Goal: Transaction & Acquisition: Purchase product/service

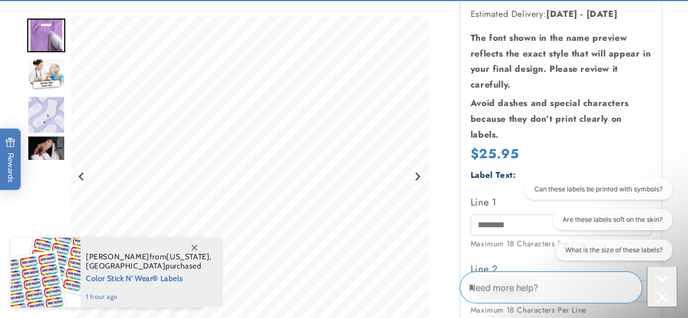
scroll to position [187, 0]
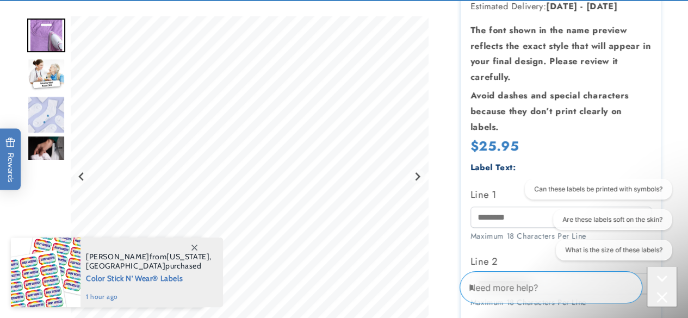
click at [631, 146] on div "Regular price $25.95 Regular price Sale price $25.95 Unit price / per Sale Sold…" at bounding box center [561, 148] width 181 height 20
click at [629, 165] on div "Label Text:" at bounding box center [561, 168] width 181 height 15
click at [665, 292] on div "Close conversation starters" at bounding box center [662, 299] width 22 height 14
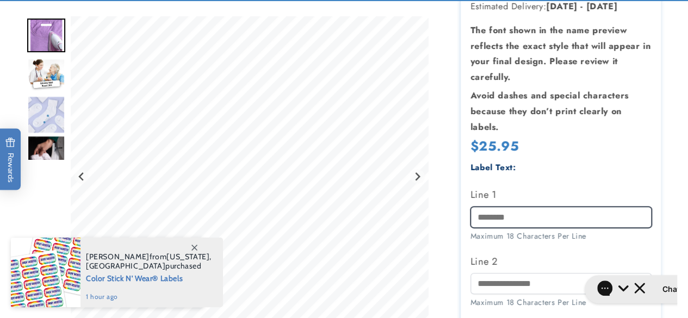
click at [545, 218] on input "Line 1" at bounding box center [561, 217] width 181 height 21
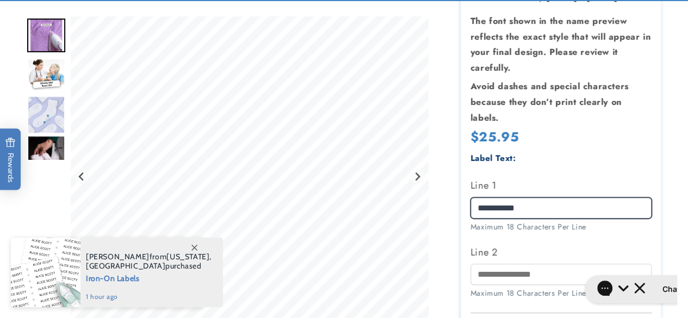
scroll to position [197, 0]
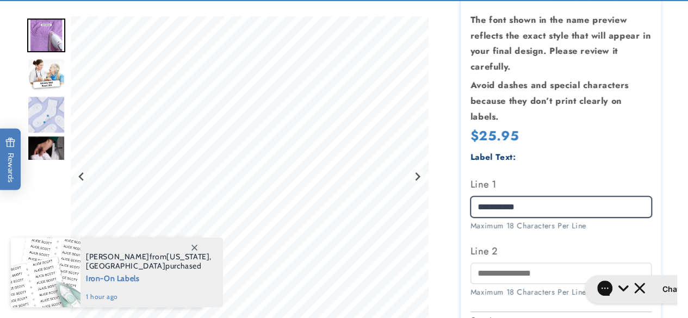
type input "**********"
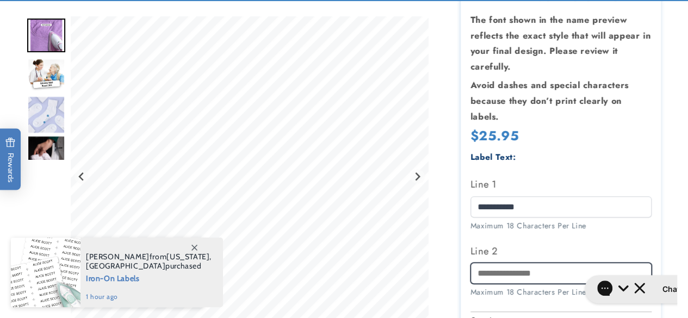
click at [538, 276] on input "Line 2" at bounding box center [561, 273] width 181 height 21
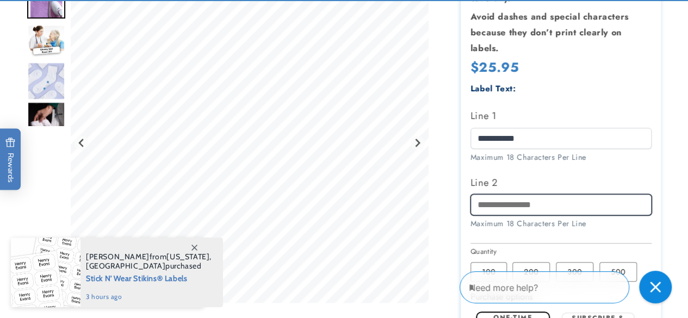
scroll to position [272, 0]
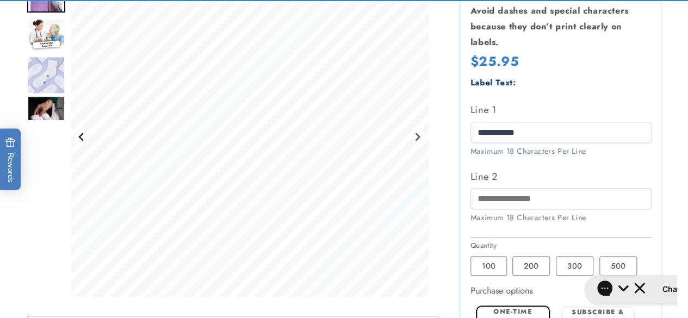
click at [82, 141] on icon "Go to last slide" at bounding box center [81, 137] width 9 height 9
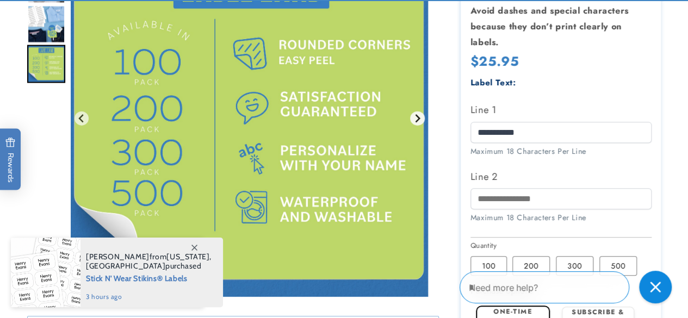
click at [411, 126] on button "Go to first slide" at bounding box center [417, 119] width 15 height 15
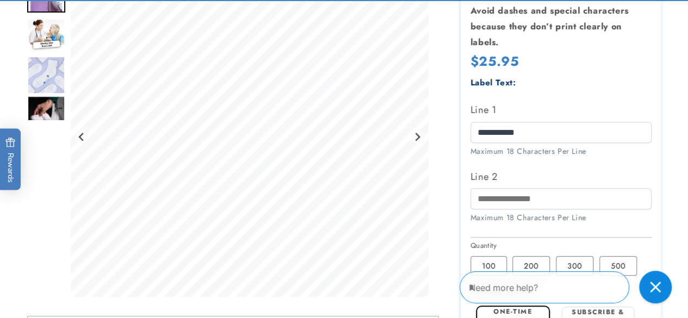
click at [50, 83] on img "Go to slide 3" at bounding box center [46, 75] width 38 height 38
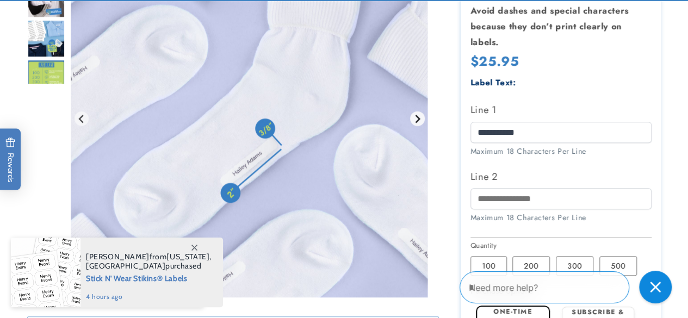
click at [418, 121] on button "Next slide" at bounding box center [417, 119] width 15 height 15
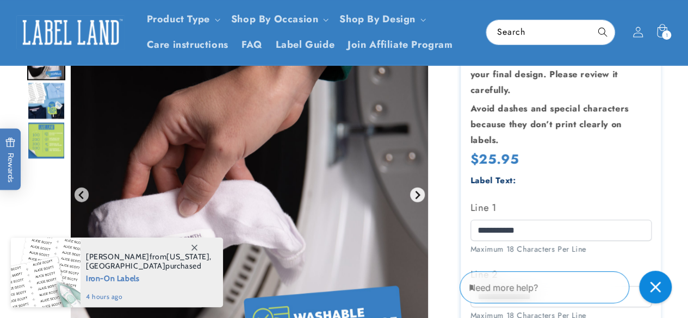
scroll to position [172, 0]
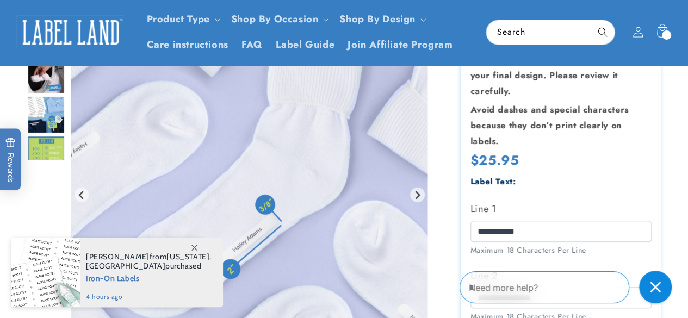
click at [29, 86] on img "Go to slide 4" at bounding box center [46, 75] width 38 height 38
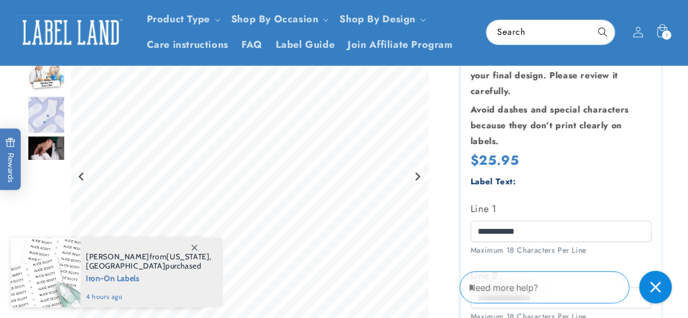
click at [35, 83] on img "Go to slide 2" at bounding box center [46, 75] width 38 height 34
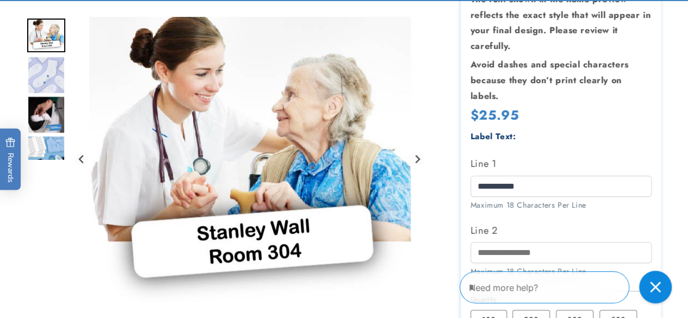
scroll to position [219, 0]
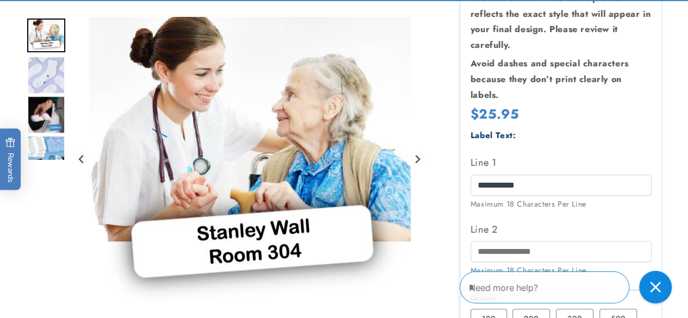
click at [419, 149] on div "Gallery Viewer" at bounding box center [249, 159] width 357 height 286
click at [427, 151] on div "Gallery Viewer" at bounding box center [249, 159] width 357 height 286
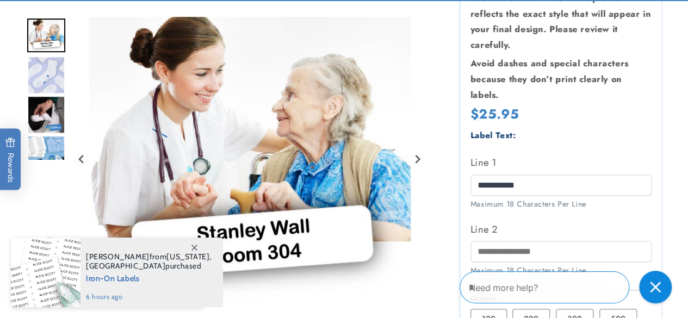
click at [421, 166] on div "Gallery Viewer" at bounding box center [249, 159] width 357 height 286
click at [420, 157] on icon "Next slide" at bounding box center [417, 159] width 9 height 9
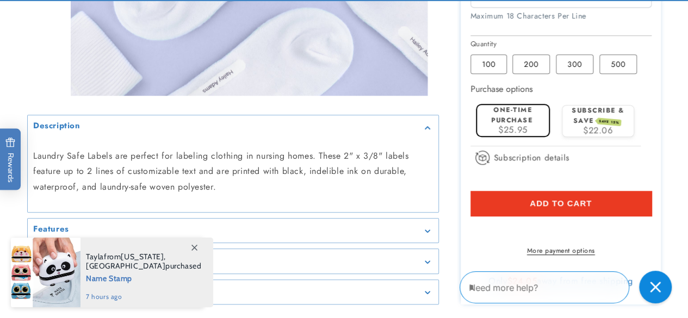
scroll to position [474, 0]
click at [186, 251] on span at bounding box center [194, 248] width 20 height 20
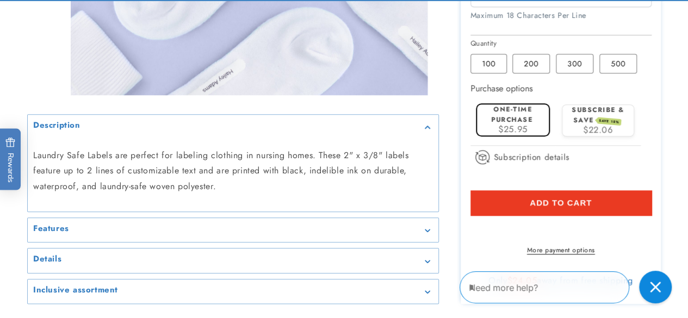
click at [474, 230] on shop-pay-wallet-button at bounding box center [472, 228] width 3 height 13
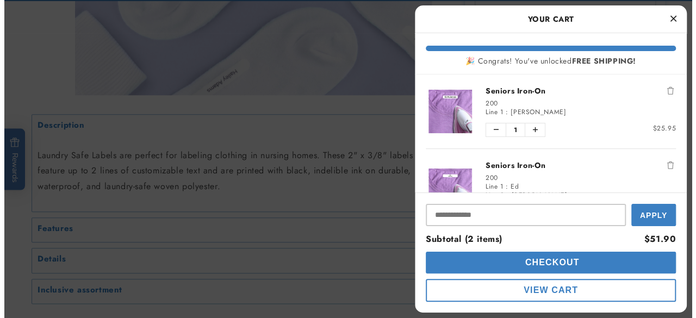
scroll to position [494, 0]
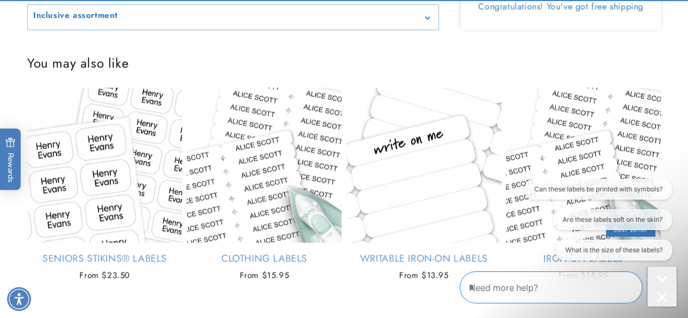
scroll to position [749, 0]
click at [591, 218] on button "Are these labels soft on the skin?" at bounding box center [612, 219] width 119 height 21
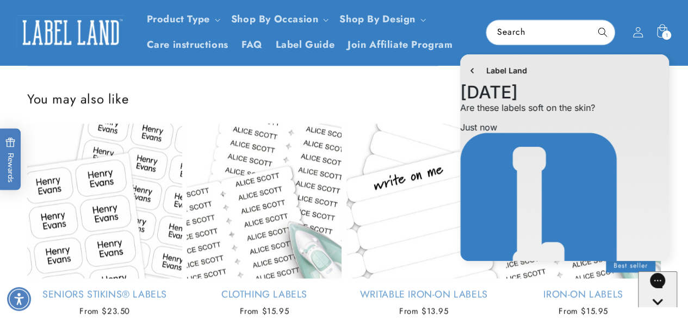
scroll to position [689, 0]
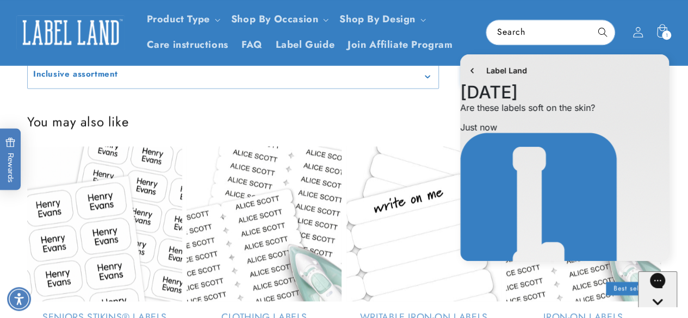
click at [434, 130] on h2 "You may also like" at bounding box center [344, 121] width 634 height 17
click at [426, 116] on product-recommendations "You may also like Seniors Stikins® Labels Empty heading Seniors Stikins® Labels…" at bounding box center [344, 230] width 688 height 272
click at [424, 109] on product-recommendations "You may also like Seniors Stikins® Labels Empty heading Seniors Stikins® Labels…" at bounding box center [344, 230] width 688 height 272
click at [418, 110] on product-recommendations "You may also like Seniors Stikins® Labels Empty heading Seniors Stikins® Labels…" at bounding box center [344, 230] width 688 height 272
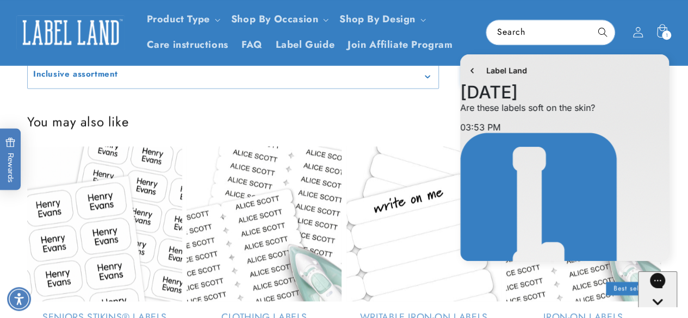
click at [418, 108] on product-recommendations "You may also like Seniors Stikins® Labels Empty heading Seniors Stikins® Labels…" at bounding box center [344, 230] width 688 height 272
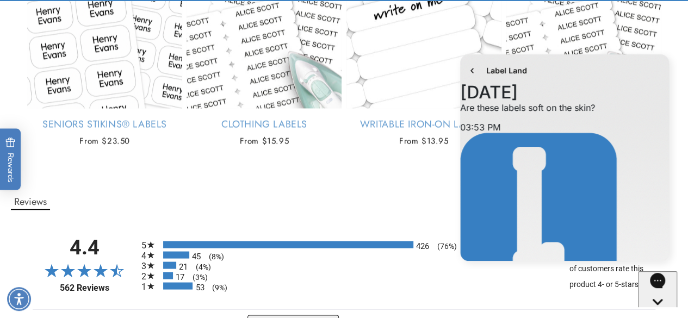
scroll to position [886, 0]
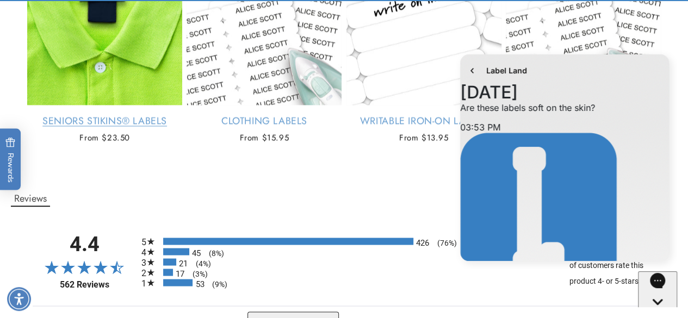
click at [78, 127] on link "Seniors Stikins® Labels" at bounding box center [104, 121] width 155 height 13
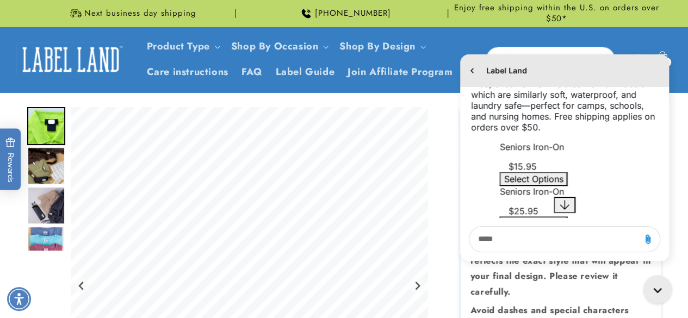
scroll to position [382, 0]
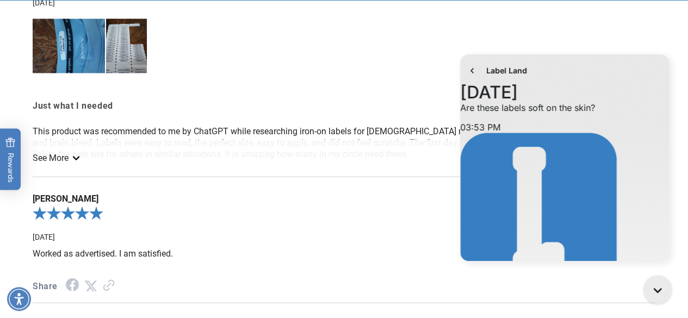
scroll to position [1048, 0]
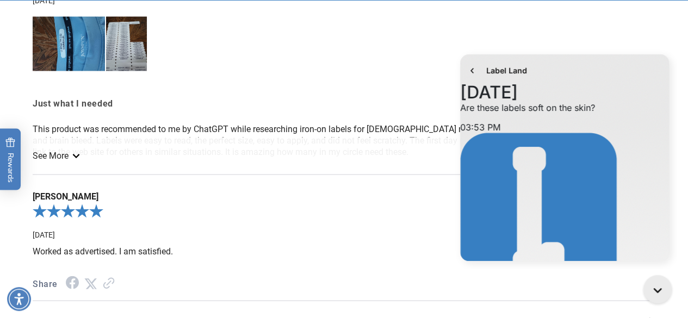
click at [646, 23] on div at bounding box center [344, 47] width 623 height 73
click at [632, 40] on div at bounding box center [344, 47] width 623 height 73
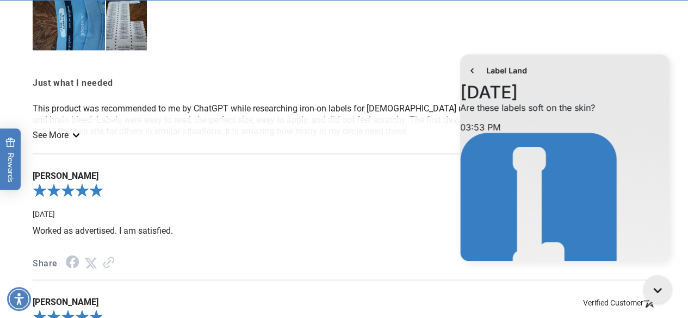
scroll to position [1069, 0]
click at [405, 254] on div "Worked as advertised. I am satisfied. Share See More See Less" at bounding box center [344, 252] width 623 height 55
click at [79, 137] on icon "See more" at bounding box center [76, 135] width 9 height 4
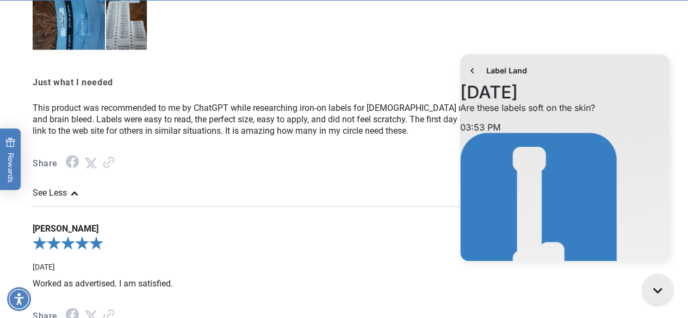
click at [663, 295] on icon "Gorgias live chat" at bounding box center [660, 291] width 11 height 11
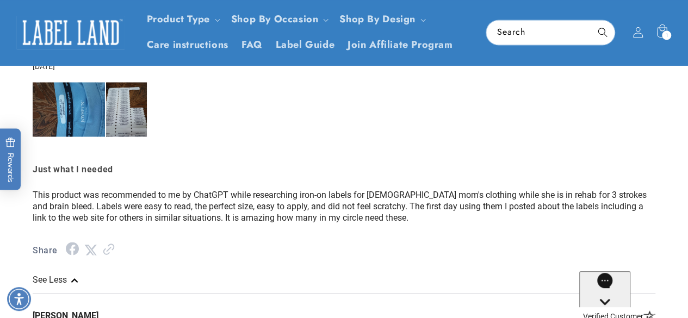
scroll to position [983, 0]
click at [668, 32] on span "1" at bounding box center [666, 34] width 3 height 9
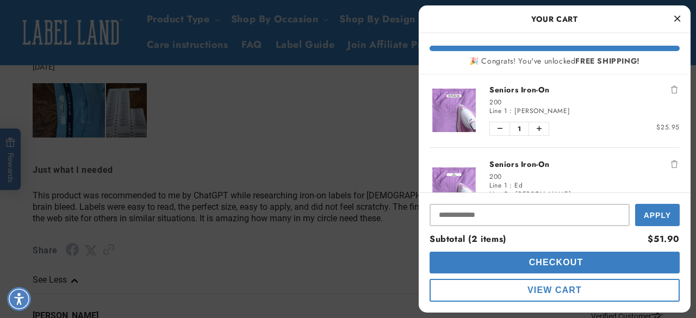
scroll to position [0, 0]
click at [473, 98] on img "product" at bounding box center [454, 112] width 49 height 44
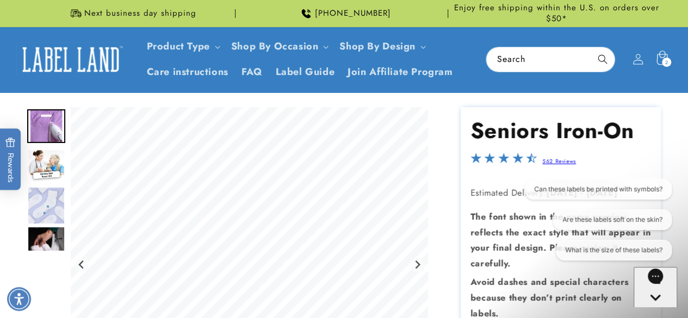
click at [667, 62] on span "2" at bounding box center [666, 62] width 3 height 9
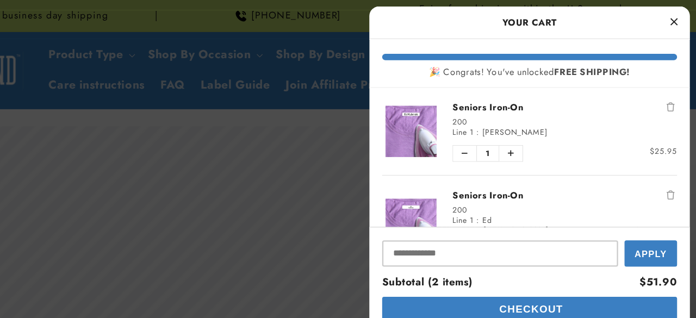
click at [643, 211] on button "Apply" at bounding box center [658, 215] width 45 height 22
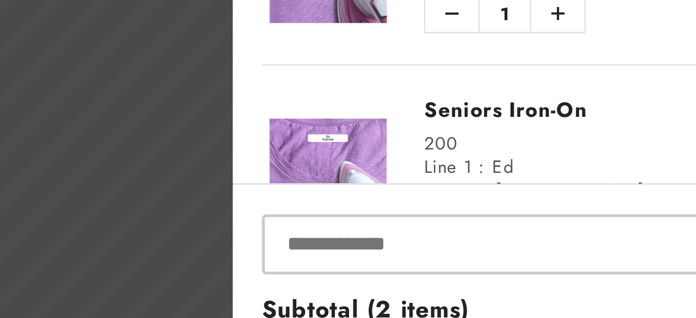
click at [561, 165] on link "Seniors Iron-On" at bounding box center [585, 165] width 190 height 11
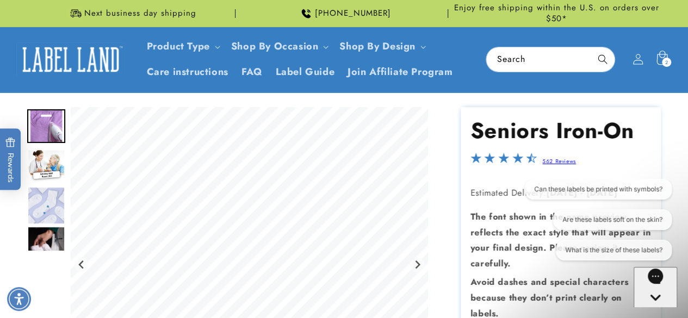
click at [664, 63] on div "2 2 items" at bounding box center [666, 62] width 9 height 9
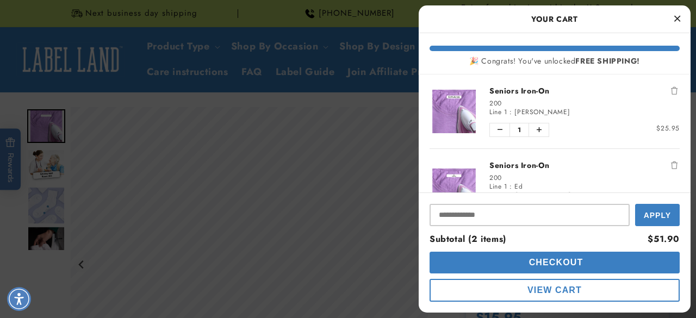
click at [585, 182] on div "Line 1 : Ed" at bounding box center [585, 186] width 190 height 9
click at [470, 180] on img "product" at bounding box center [454, 190] width 49 height 43
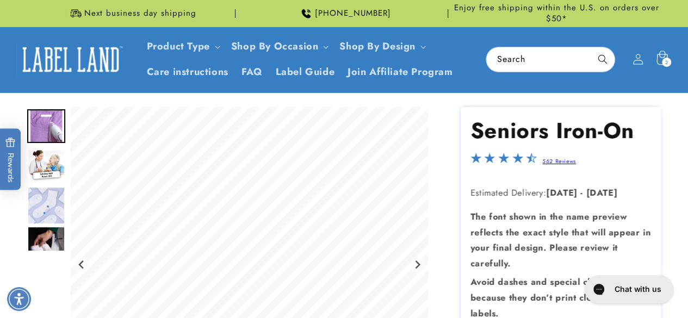
click at [669, 60] on div "2 2 items" at bounding box center [666, 62] width 9 height 9
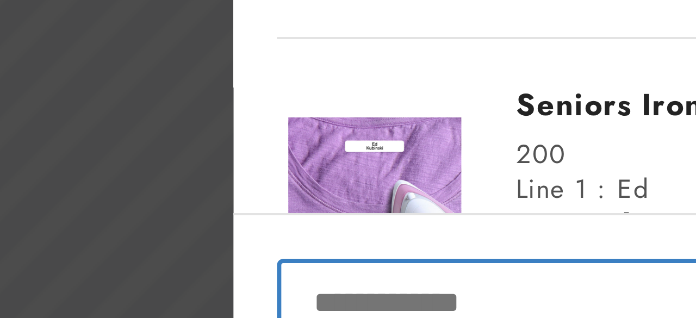
click at [472, 217] on input "Input Discount" at bounding box center [530, 215] width 200 height 22
click at [519, 210] on input "Input Discount" at bounding box center [530, 215] width 200 height 22
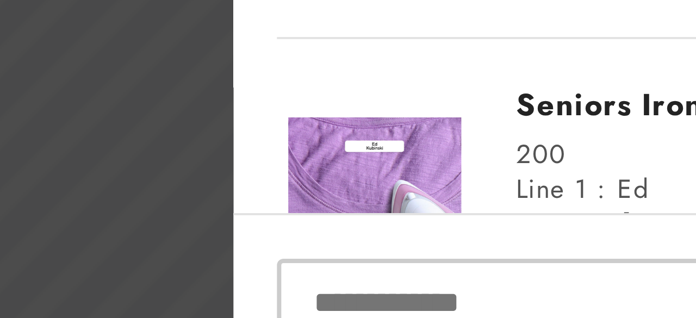
click at [527, 177] on div "200" at bounding box center [585, 178] width 190 height 9
click at [527, 176] on div "200" at bounding box center [585, 178] width 190 height 9
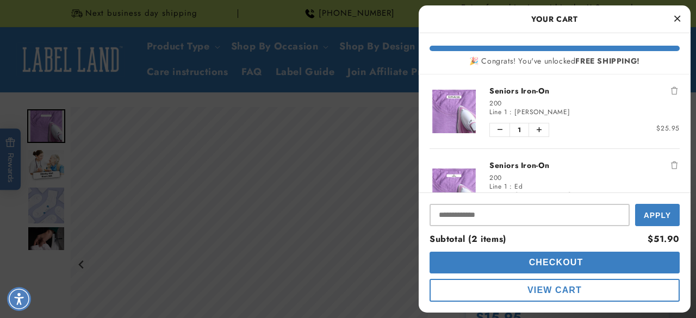
click at [671, 94] on icon "Remove Seniors Iron-On" at bounding box center [674, 91] width 7 height 8
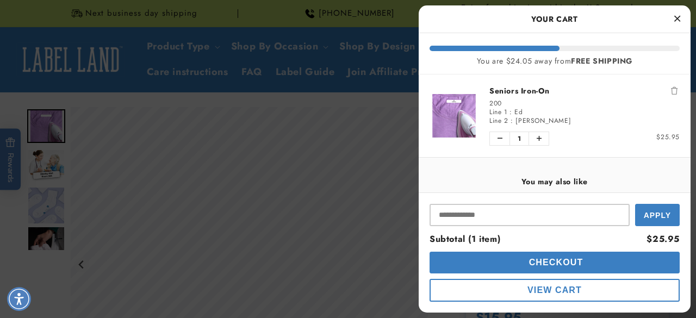
click at [612, 298] on button "View Cart" at bounding box center [555, 290] width 250 height 23
